Goal: Obtain resource: Download file/media

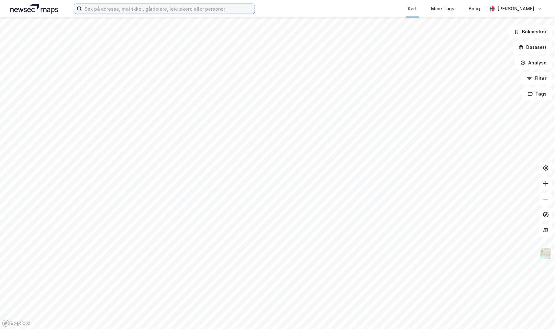
click at [90, 8] on input at bounding box center [168, 9] width 173 height 10
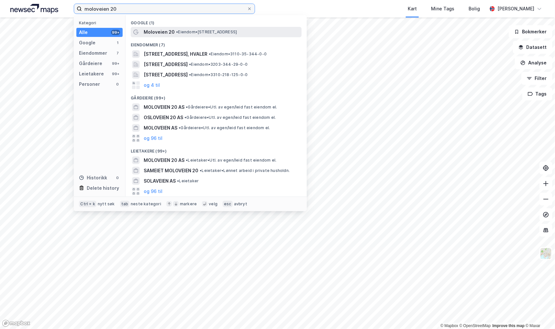
type input "moloveien 20"
click at [156, 36] on div "Moloveien 20 • Eiendom • [STREET_ADDRESS]" at bounding box center [216, 32] width 171 height 10
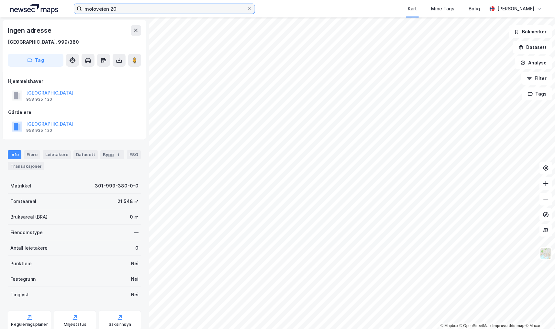
click at [146, 11] on input "moloveien 20" at bounding box center [164, 9] width 165 height 10
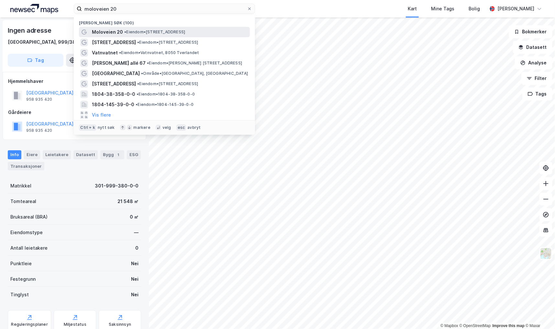
click at [153, 31] on span "• Eiendom • [STREET_ADDRESS]" at bounding box center [154, 31] width 61 height 5
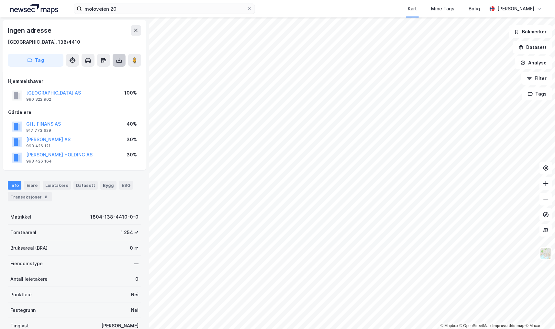
click at [118, 60] on icon at bounding box center [119, 61] width 3 height 2
click at [105, 71] on div "Last ned grunnbok" at bounding box center [87, 73] width 38 height 5
click at [101, 72] on div "Last ned grunnbok" at bounding box center [87, 73] width 38 height 5
